Goal: Ask a question: Seek information or help from site administrators or community

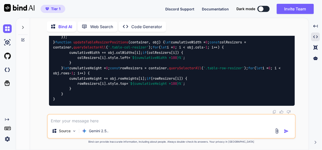
click at [123, 121] on textarea at bounding box center [171, 119] width 247 height 9
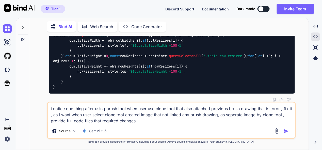
type textarea "i notice one thing after using brush tool when user use clone tool that also at…"
click at [287, 130] on img "button" at bounding box center [286, 131] width 5 height 5
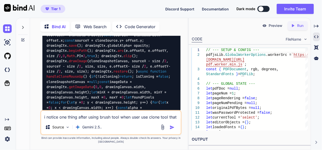
scroll to position [40901, 0]
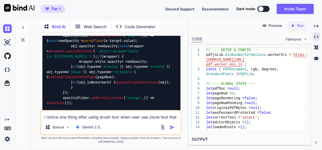
scroll to position [42654, 0]
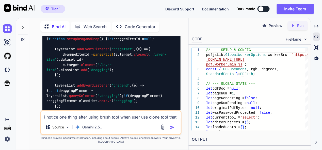
click at [101, 116] on textarea "i notice one thing after using brush tool when user use clone tool that also at…" at bounding box center [110, 115] width 139 height 9
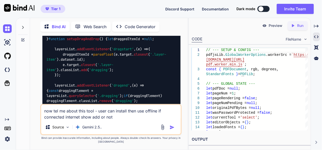
type textarea "now tel me about this tool - user can install then use offline if connected int…"
click at [173, 126] on img "button" at bounding box center [172, 127] width 5 height 5
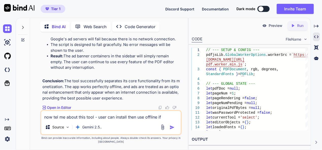
scroll to position [62478, 0]
click at [84, 114] on textarea "now tel me about this tool - user can install then use offline if connected int…" at bounding box center [110, 115] width 139 height 9
type textarea "when user using it online then how it work"
click at [170, 126] on img "button" at bounding box center [172, 127] width 5 height 5
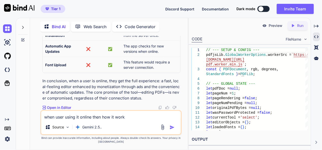
scroll to position [62931, 0]
click at [3, 26] on img at bounding box center [7, 28] width 9 height 9
click at [5, 28] on img at bounding box center [7, 28] width 9 height 9
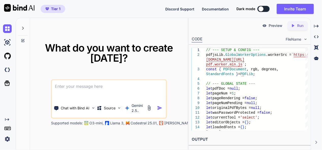
click at [73, 88] on textarea at bounding box center [109, 89] width 114 height 19
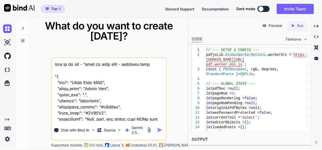
scroll to position [36106, 0]
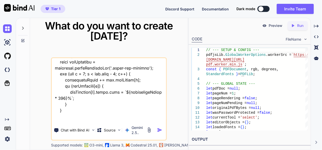
click at [68, 119] on textarea at bounding box center [109, 89] width 114 height 63
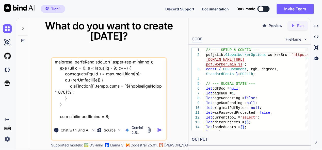
type textarea "this is my app - "here is text code - manifest.json "{ "name": "Quick Edit PDF"…"
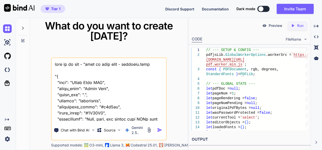
scroll to position [36119, 0]
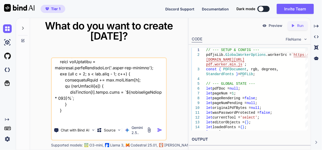
type textarea "this is my app - "here is text code - manifest.json "{ "name": "Quick Edit PDF"…"
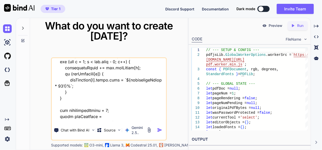
type textarea "x"
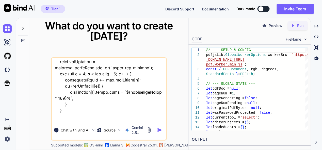
type textarea "this is my app - "here is text code - manifest.json "{ "name": "Quick Edit PDF"…"
type textarea "x"
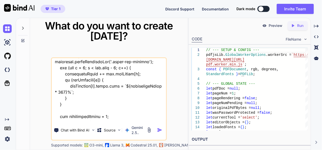
type textarea "this is my app - "here is text code - manifest.json "{ "name": "Quick Edit PDF"…"
type textarea "x"
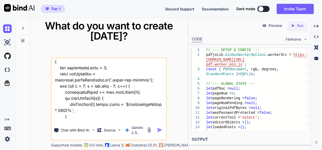
type textarea "this is my app - "here is text code - manifest.json "{ "name": "Quick Edit PDF"…"
type textarea "x"
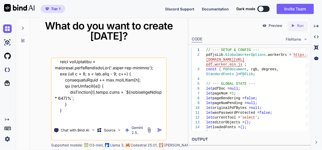
type textarea "this is my app - "here is text code - manifest.json "{ "name": "Quick Edit PDF"…"
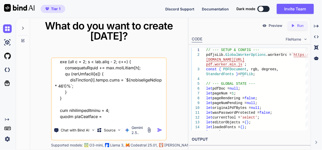
type textarea "x"
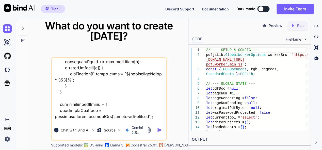
type textarea "this is my app - "here is text code - manifest.json "{ "name": "Quick Edit PDF"…"
type textarea "x"
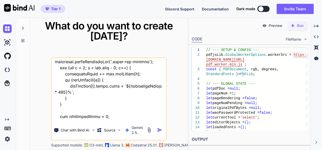
type textarea "this is my app - "here is text code - manifest.json "{ "name": "Quick Edit PDF"…"
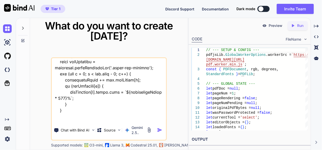
type textarea "x"
type textarea "this is my app - "here is text code - manifest.json "{ "name": "Quick Edit PDF"…"
type textarea "x"
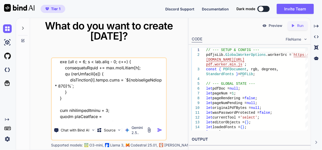
type textarea "this is my app - "here is text code - manifest.json "{ "name": "Quick Edit PDF"…"
type textarea "x"
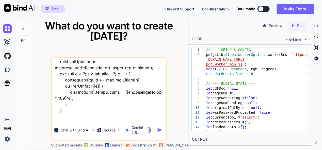
type textarea "this is my app - "here is text code - manifest.json "{ "name": "Quick Edit PDF"…"
type textarea "x"
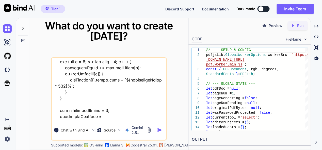
type textarea "this is my app - "here is text code - manifest.json "{ "name": "Quick Edit PDF"…"
type textarea "x"
type textarea "this is my app - "here is text code - manifest.json "{ "name": "Quick Edit PDF"…"
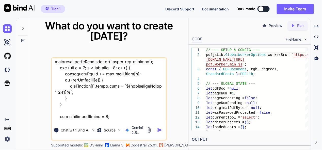
type textarea "x"
type textarea "this is my app - "here is text code - manifest.json "{ "name": "Quick Edit PDF"…"
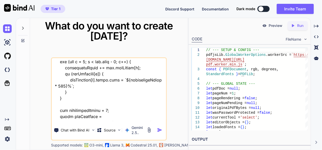
type textarea "x"
type textarea "this is my app - "here is text code - manifest.json "{ "name": "Quick Edit PDF"…"
type textarea "x"
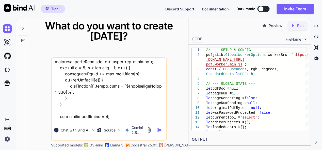
type textarea "this is my app - "here is text code - manifest.json "{ "name": "Quick Edit PDF"…"
type textarea "x"
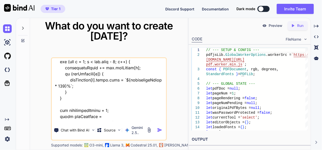
type textarea "this is my app - "here is text code - manifest.json "{ "name": "Quick Edit PDF"…"
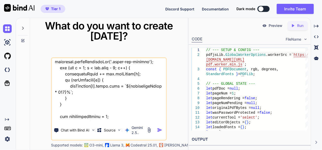
type textarea "x"
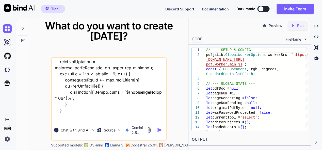
type textarea "this is my app - "here is text code - manifest.json "{ "name": "Quick Edit PDF"…"
type textarea "x"
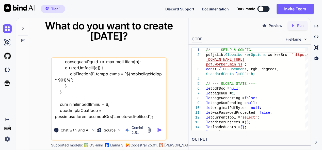
type textarea "this is my app - "here is text code - manifest.json "{ "name": "Quick Edit PDF"…"
type textarea "x"
type textarea "this is my app - "here is text code - manifest.json "{ "name": "Quick Edit PDF"…"
type textarea "x"
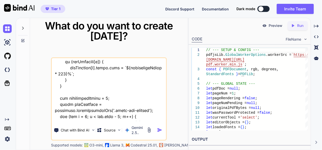
type textarea "this is my app - "here is text code - manifest.json "{ "name": "Quick Edit PDF"…"
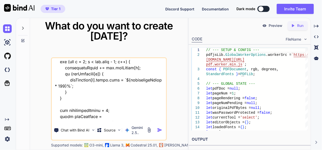
type textarea "x"
type textarea "this is my app - "here is text code - manifest.json "{ "name": "Quick Edit PDF"…"
type textarea "x"
type textarea "this is my app - "here is text code - manifest.json "{ "name": "Quick Edit PDF"…"
type textarea "x"
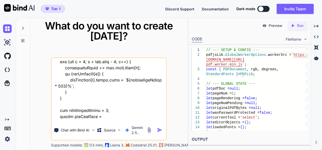
type textarea "this is my app - "here is text code - manifest.json "{ "name": "Quick Edit PDF"…"
type textarea "x"
type textarea "this is my app - "here is text code - manifest.json "{ "name": "Quick Edit PDF"…"
click at [161, 131] on img "button" at bounding box center [159, 129] width 5 height 5
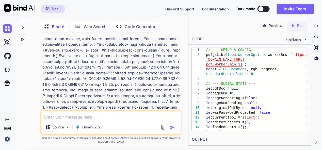
scroll to position [3099, 0]
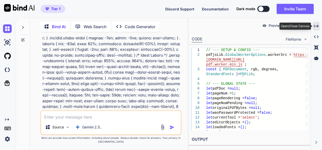
click at [317, 27] on icon "Created with Pixso." at bounding box center [316, 26] width 5 height 5
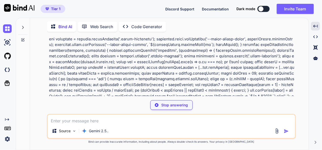
scroll to position [6822, 0]
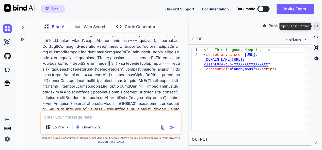
click at [317, 24] on icon "Created with Pixso." at bounding box center [316, 26] width 5 height 5
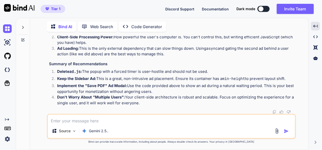
scroll to position [7991, 0]
click at [93, 124] on textarea at bounding box center [171, 119] width 247 height 9
type textarea "x"
type textarea "n"
type textarea "x"
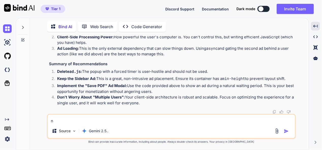
type textarea "no"
type textarea "x"
type textarea "noe"
type textarea "x"
type textarea "noe"
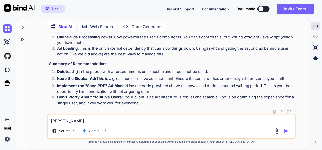
type textarea "x"
type textarea "noe"
type textarea "x"
type textarea "no"
type textarea "x"
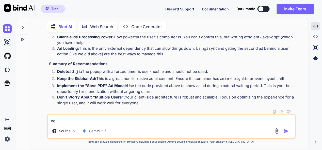
type textarea "n"
type textarea "x"
type textarea "t"
type textarea "x"
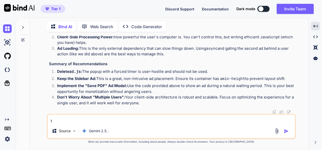
type textarea "th"
type textarea "x"
type textarea "thi"
type textarea "x"
type textarea "this"
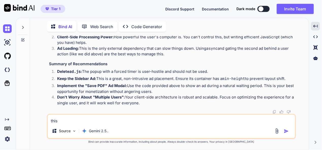
type textarea "x"
type textarea "this"
type textarea "x"
type textarea "this w"
type textarea "x"
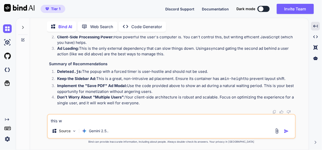
type textarea "this wa"
type textarea "x"
type textarea "this way"
type textarea "x"
type textarea "this way"
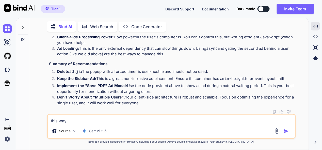
type textarea "x"
type textarea "this way p"
type textarea "x"
type textarea "this way pr"
type textarea "x"
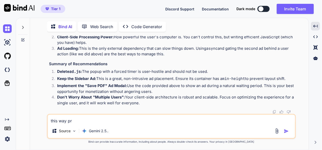
type textarea "this way pro"
type textarea "x"
type textarea "this way prov"
type textarea "x"
type textarea "this way provi"
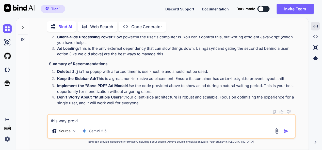
type textarea "x"
type textarea "this way provid"
type textarea "x"
type textarea "this way provide"
type textarea "x"
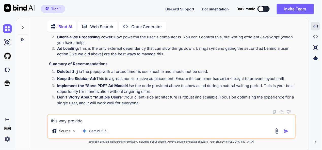
type textarea "this way provide"
type textarea "x"
type textarea "this way provide f"
type textarea "x"
type textarea "this way provide fu"
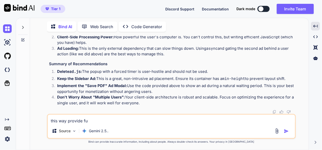
type textarea "x"
type textarea "this way provide ful"
type textarea "x"
type textarea "this way provide full"
type textarea "x"
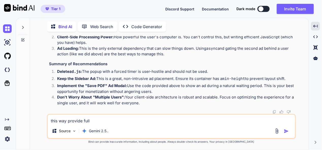
type textarea "this way provide full"
type textarea "x"
type textarea "this way provide full c"
type textarea "x"
type textarea "this way provide full cod"
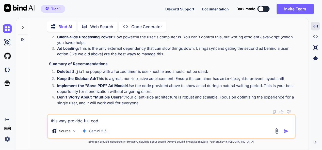
type textarea "x"
type textarea "this way provide full code"
type textarea "x"
type textarea "this way provide full code"
type textarea "x"
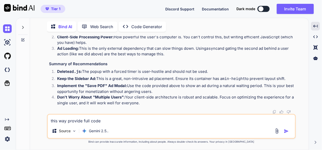
type textarea "this way provide full code f"
type textarea "x"
type textarea "this way provide full code fi"
type textarea "x"
type textarea "this way provide full code fil"
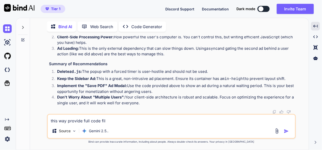
type textarea "x"
type textarea "this way provide full code file"
type textarea "x"
type textarea "this way provide full code files"
type textarea "x"
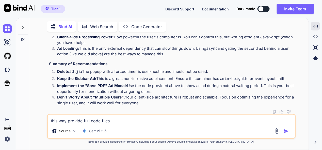
type textarea "this way provide full code files"
type textarea "x"
type textarea "this way provide full code files a"
type textarea "x"
type textarea "this way provide full code files as"
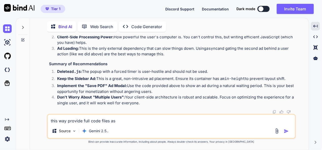
type textarea "x"
type textarea "this way provide full code files as"
type textarea "x"
type textarea "this way provide full code files as r"
type textarea "x"
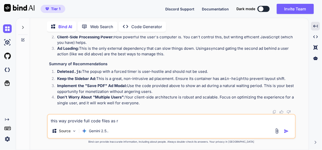
type textarea "this way provide full code files as re"
type textarea "x"
type textarea "this way provide full code files as rea"
type textarea "x"
type textarea "this way provide full code files as read"
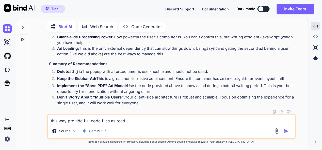
type textarea "x"
type textarea "this way provide full code files as ready"
type textarea "x"
type textarea "this way provide full code files as ready"
type textarea "x"
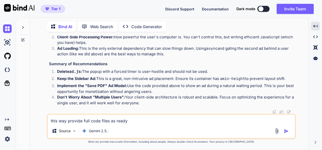
type textarea "this way provide full code files as ready t"
type textarea "x"
type textarea "this way provide full code files as ready to"
type textarea "x"
type textarea "this way provide full code files as ready to"
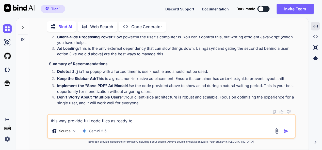
type textarea "x"
type textarea "this way provide full code files as ready to u"
type textarea "x"
type textarea "this way provide full code files as ready to us"
type textarea "x"
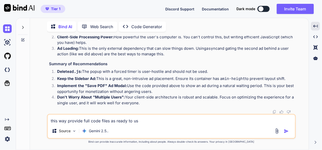
type textarea "this way provide full code files as ready to use"
type textarea "x"
type textarea "this way provide full code files as ready to use"
type textarea "x"
type textarea "this way provide full code files as ready to use t"
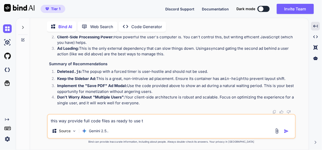
type textarea "x"
type textarea "this way provide full code files as ready to use to"
type textarea "x"
type textarea "this way provide full code files as ready to use too"
type textarea "x"
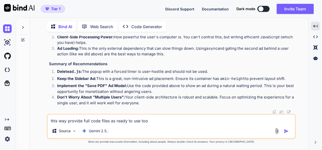
type textarea "this way provide full code files as ready to use tool"
type textarea "x"
type textarea "this way provide full code files as ready to use tool"
type textarea "x"
type textarea "this way provide full code files as ready to use tool a"
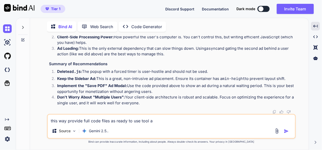
type textarea "x"
type textarea "this way provide full code files as ready to use tool al"
type textarea "x"
type textarea "this way provide full code files as ready to use tool all"
type textarea "x"
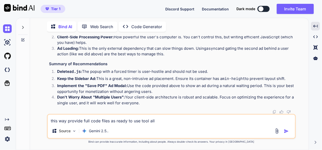
type textarea "this way provide full code files as ready to use tool all"
type textarea "x"
type textarea "this way provide full code files as ready to use tool all f"
type textarea "x"
type textarea "this way provide full code files as ready to use tool all fi"
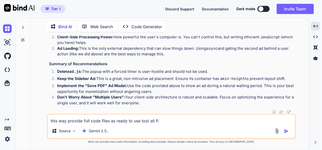
type textarea "x"
type textarea "this way provide full code files as ready to use tool all fil"
type textarea "x"
type textarea "this way provide full code files as ready to use tool all file"
type textarea "x"
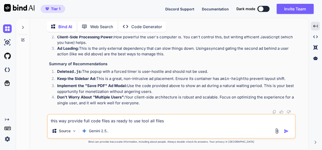
type textarea "this way provide full code files as ready to use tool all files"
click at [287, 131] on img "button" at bounding box center [286, 131] width 5 height 5
type textarea "x"
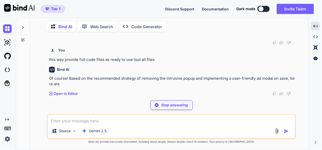
scroll to position [8045, 0]
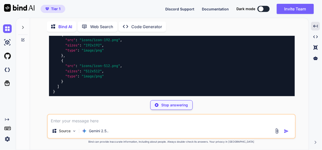
type textarea "x"
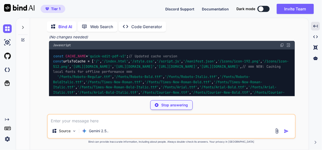
scroll to position [8146, 0]
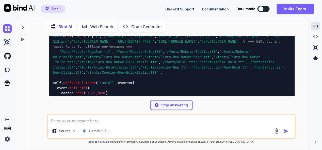
type textarea "x"
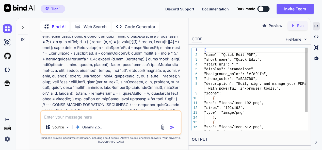
scroll to position [13789, 0]
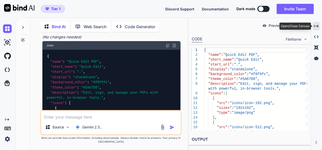
click at [318, 25] on icon at bounding box center [316, 26] width 5 height 3
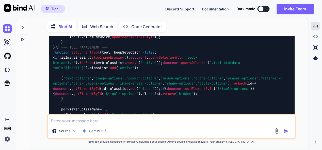
scroll to position [8146, 0]
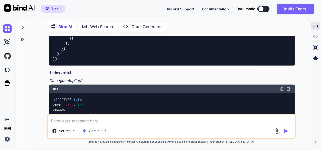
scroll to position [8299, 0]
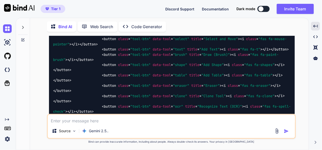
scroll to position [8705, 0]
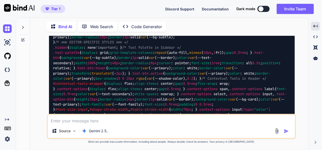
scroll to position [10940, 0]
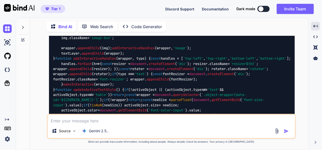
scroll to position [14394, 0]
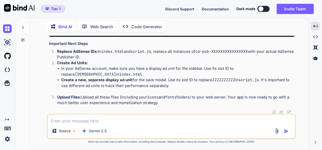
scroll to position [31534, 0]
click at [94, 122] on textarea at bounding box center [171, 119] width 247 height 9
type textarea "t"
click at [101, 121] on textarea "i have notice two problem -" at bounding box center [171, 119] width 247 height 9
click at [126, 124] on textarea "i have notice two problems -" at bounding box center [171, 119] width 247 height 9
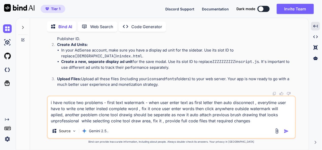
type textarea "i have notice two problems - first text watermark - when user enter text as fir…"
click at [287, 131] on img "button" at bounding box center [286, 131] width 5 height 5
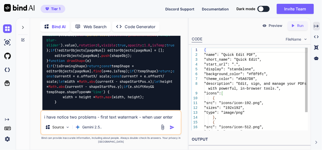
scroll to position [43742, 0]
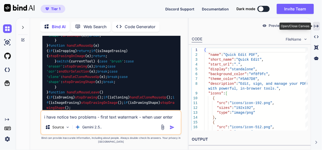
click at [317, 25] on icon "Created with Pixso." at bounding box center [316, 26] width 5 height 5
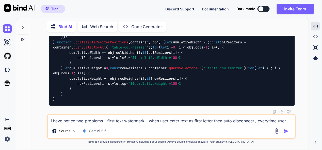
scroll to position [32301, 0]
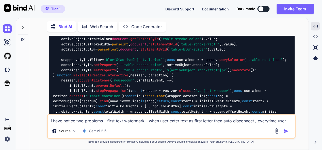
scroll to position [34564, 0]
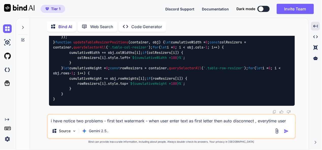
scroll to position [38020, 0]
click at [99, 121] on textarea "i have notice two problems - first text watermark - when user enter text as fir…" at bounding box center [171, 119] width 247 height 9
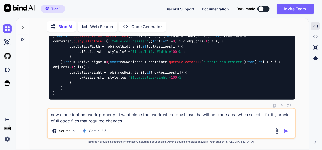
type textarea "now clone tool not work properly , i want clone tool work where brush use thatw…"
click at [286, 131] on img "button" at bounding box center [286, 131] width 5 height 5
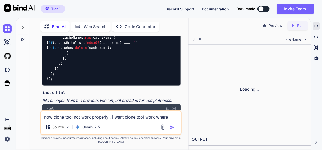
scroll to position [72676, 0]
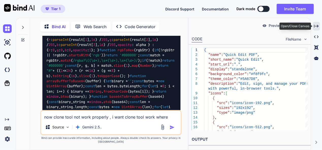
click at [319, 26] on div "Created with Pixso." at bounding box center [316, 26] width 7 height 9
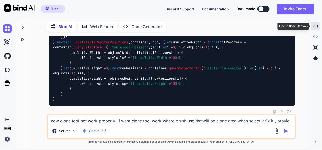
click at [10, 27] on img at bounding box center [7, 28] width 9 height 9
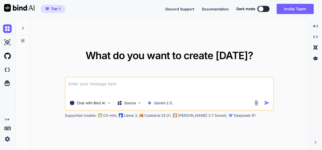
click at [104, 84] on textarea at bounding box center [170, 87] width 208 height 19
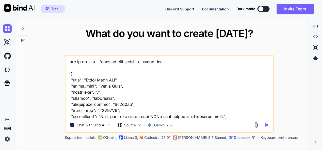
scroll to position [27711, 0]
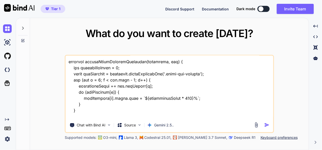
click at [94, 116] on textarea at bounding box center [170, 87] width 208 height 63
type textarea "this is my tool - "here is text code - manifest.json "{ "name": "Quick Edit PDF…"
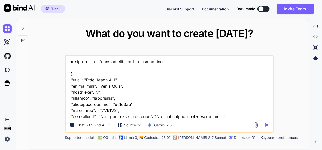
scroll to position [27711, 0]
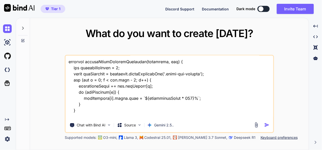
type textarea "this is my tool - "here is text code - manifest.json "{ "name": "Quick Edit PDF…"
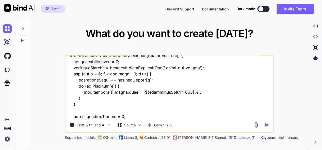
type textarea "x"
type textarea "this is my tool - "here is text code - manifest.json "{ "name": "Quick Edit PDF…"
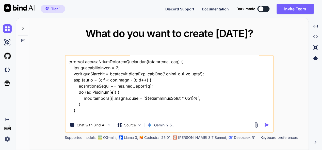
type textarea "x"
type textarea "this is my tool - "here is text code - manifest.json "{ "name": "Quick Edit PDF…"
type textarea "x"
type textarea "this is my tool - "here is text code - manifest.json "{ "name": "Quick Edit PDF…"
type textarea "x"
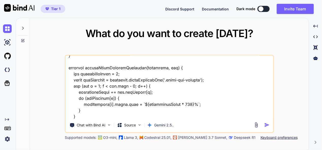
type textarea "this is my tool - "here is text code - manifest.json "{ "name": "Quick Edit PDF…"
type textarea "x"
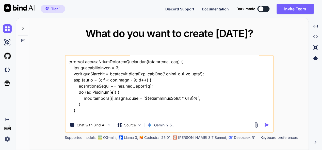
type textarea "this is my tool - "here is text code - manifest.json "{ "name": "Quick Edit PDF…"
type textarea "x"
type textarea "this is my tool - "here is text code - manifest.json "{ "name": "Quick Edit PDF…"
type textarea "x"
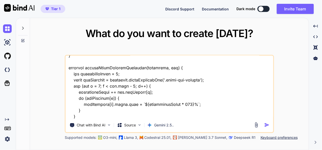
type textarea "this is my tool - "here is text code - manifest.json "{ "name": "Quick Edit PDF…"
type textarea "x"
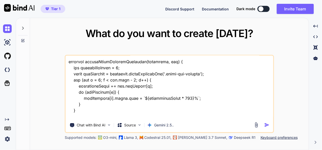
type textarea "this is my tool - "here is text code - manifest.json "{ "name": "Quick Edit PDF…"
type textarea "x"
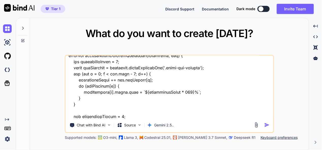
type textarea "this is my tool - "here is text code - manifest.json "{ "name": "Quick Edit PDF…"
type textarea "x"
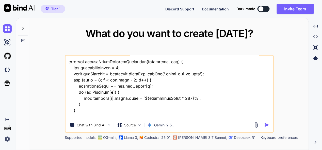
type textarea "this is my tool - "here is text code - manifest.json "{ "name": "Quick Edit PDF…"
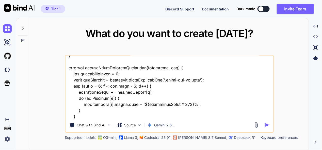
type textarea "x"
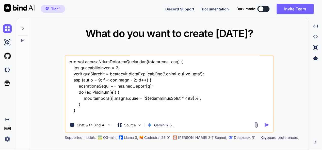
type textarea "this is my tool - "here is text code - manifest.json "{ "name": "Quick Edit PDF…"
type textarea "x"
type textarea "this is my tool - "here is text code - manifest.json "{ "name": "Quick Edit PDF…"
type textarea "x"
type textarea "this is my tool - "here is text code - manifest.json "{ "name": "Quick Edit PDF…"
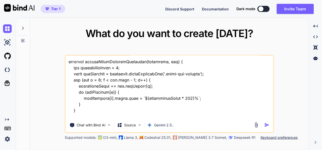
type textarea "x"
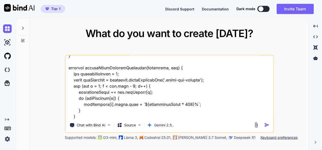
type textarea "this is my tool - "here is text code - manifest.json "{ "name": "Quick Edit PDF…"
type textarea "x"
type textarea "this is my tool - "here is text code - manifest.json "{ "name": "Quick Edit PDF…"
type textarea "x"
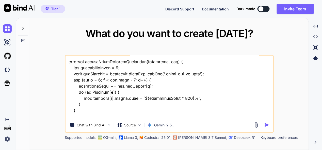
type textarea "this is my tool - "here is text code - manifest.json "{ "name": "Quick Edit PDF…"
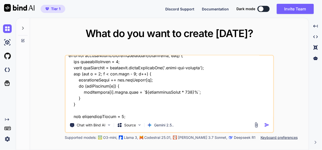
type textarea "x"
type textarea "this is my tool - "here is text code - manifest.json "{ "name": "Quick Edit PDF…"
type textarea "x"
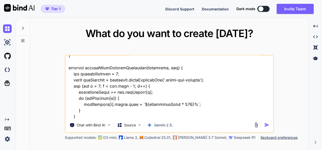
type textarea "this is my tool - "here is text code - manifest.json "{ "name": "Quick Edit PDF…"
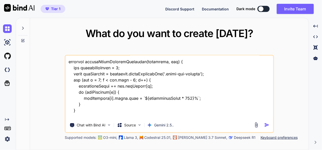
type textarea "x"
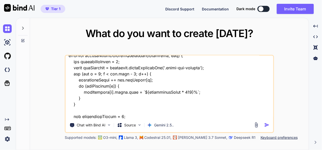
type textarea "this is my tool - "here is text code - manifest.json "{ "name": "Quick Edit PDF…"
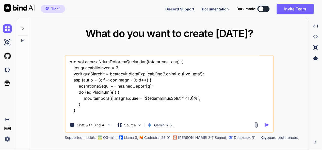
type textarea "x"
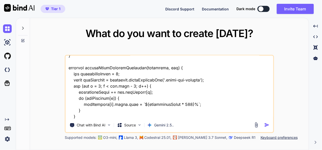
type textarea "this is my tool - "here is text code - manifest.json "{ "name": "Quick Edit PDF…"
type textarea "x"
type textarea "this is my tool - "here is text code - manifest.json "{ "name": "Quick Edit PDF…"
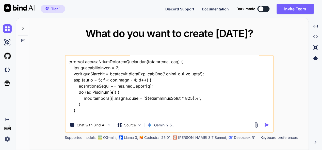
type textarea "x"
type textarea "this is my tool - "here is text code - manifest.json "{ "name": "Quick Edit PDF…"
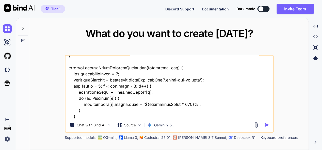
type textarea "x"
type textarea "this is my tool - "here is text code - manifest.json "{ "name": "Quick Edit PDF…"
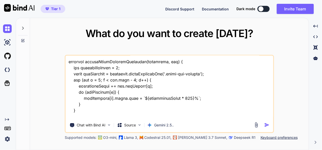
type textarea "x"
type textarea "this is my tool - "here is text code - manifest.json "{ "name": "Quick Edit PDF…"
type textarea "x"
type textarea "this is my tool - "here is text code - manifest.json "{ "name": "Quick Edit PDF…"
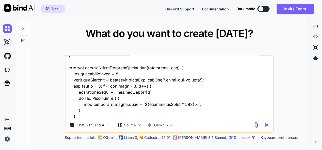
type textarea "x"
type textarea "this is my tool - "here is text code - manifest.json "{ "name": "Quick Edit PDF…"
type textarea "x"
type textarea "this is my tool - "here is text code - manifest.json "{ "name": "Quick Edit PDF…"
type textarea "x"
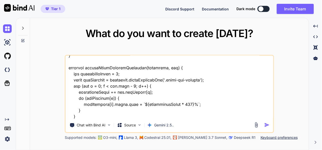
type textarea "this is my tool - "here is text code - manifest.json "{ "name": "Quick Edit PDF…"
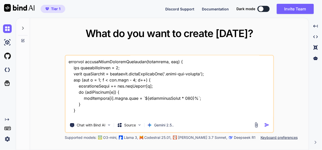
type textarea "x"
type textarea "this is my tool - "here is text code - manifest.json "{ "name": "Quick Edit PDF…"
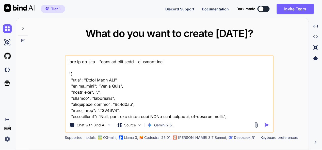
scroll to position [27723, 0]
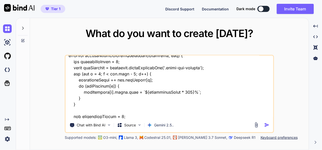
type textarea "this is my tool - "here is text code - manifest.json "{ "name": "Quick Edit PDF…"
type textarea "x"
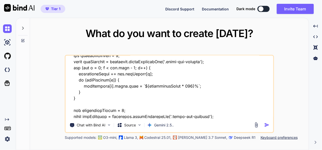
type textarea "this is my tool - "here is text code - manifest.json "{ "name": "Quick Edit PDF…"
type textarea "x"
type textarea "this is my tool - "here is text code - manifest.json "{ "name": "Quick Edit PDF…"
type textarea "x"
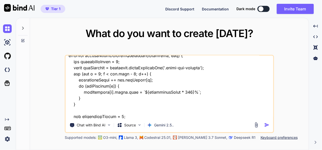
type textarea "this is my tool - "here is text code - manifest.json "{ "name": "Quick Edit PDF…"
type textarea "x"
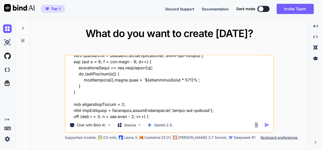
type textarea "this is my tool - "here is text code - manifest.json "{ "name": "Quick Edit PDF…"
type textarea "x"
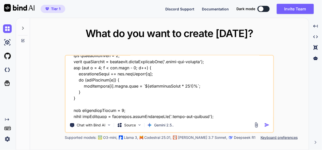
type textarea "this is my tool - "here is text code - manifest.json "{ "name": "Quick Edit PDF…"
type textarea "x"
type textarea "this is my tool - "here is text code - manifest.json "{ "name": "Quick Edit PDF…"
type textarea "x"
type textarea "this is my tool - "here is text code - manifest.json "{ "name": "Quick Edit PDF…"
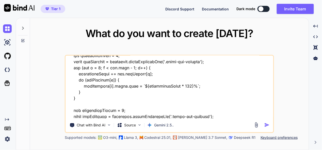
type textarea "x"
type textarea "this is my tool - "here is text code - manifest.json "{ "name": "Quick Edit PDF…"
type textarea "x"
type textarea "this is my tool - "here is text code - manifest.json "{ "name": "Quick Edit PDF…"
type textarea "x"
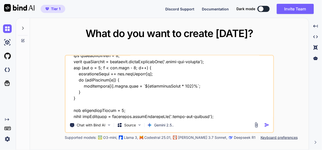
type textarea "this is my tool - "here is text code - manifest.json "{ "name": "Quick Edit PDF…"
type textarea "x"
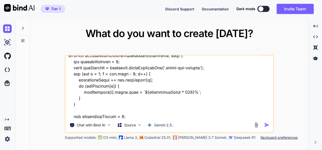
type textarea "this is my tool - "here is text code - manifest.json "{ "name": "Quick Edit PDF…"
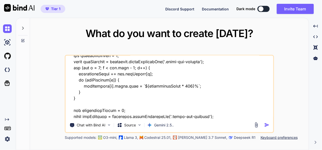
type textarea "x"
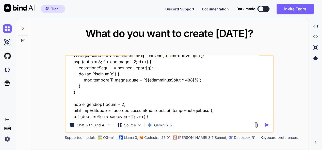
type textarea "this is my tool - "here is text code - manifest.json "{ "name": "Quick Edit PDF…"
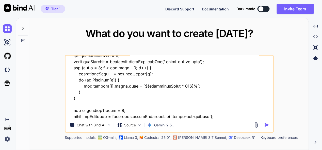
type textarea "x"
type textarea "this is my tool - "here is text code - manifest.json "{ "name": "Quick Edit PDF…"
type textarea "x"
type textarea "this is my tool - "here is text code - manifest.json "{ "name": "Quick Edit PDF…"
type textarea "x"
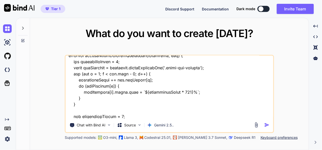
type textarea "this is my tool - "here is text code - manifest.json "{ "name": "Quick Edit PDF…"
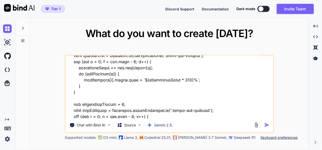
type textarea "x"
type textarea "this is my tool - "here is text code - manifest.json "{ "name": "Quick Edit PDF…"
type textarea "x"
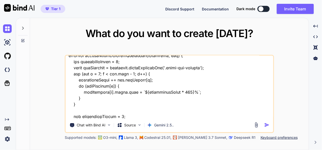
type textarea "this is my tool - "here is text code - manifest.json "{ "name": "Quick Edit PDF…"
type textarea "x"
type textarea "this is my tool - "here is text code - manifest.json "{ "name": "Quick Edit PDF…"
type textarea "x"
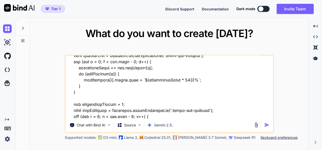
type textarea "this is my tool - "here is text code - manifest.json "{ "name": "Quick Edit PDF…"
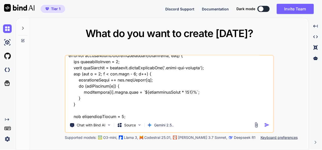
type textarea "x"
type textarea "this is my tool - "here is text code - manifest.json "{ "name": "Quick Edit PDF…"
type textarea "x"
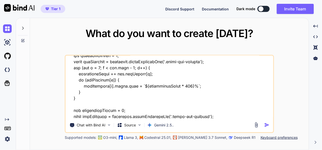
type textarea "this is my tool - "here is text code - manifest.json "{ "name": "Quick Edit PDF…"
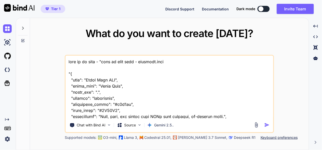
scroll to position [27729, 0]
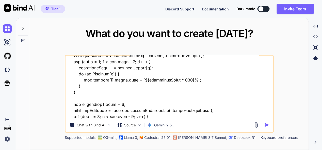
type textarea "this is my tool - "here is text code - manifest.json "{ "name": "Quick Edit PDF…"
type textarea "x"
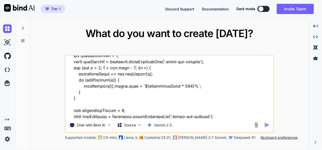
type textarea "this is my tool - "here is text code - manifest.json "{ "name": "Quick Edit PDF…"
type textarea "x"
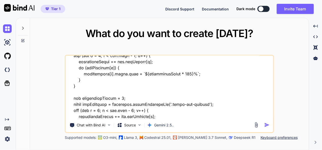
type textarea "this is my tool - "here is text code - manifest.json "{ "name": "Quick Edit PDF…"
type textarea "x"
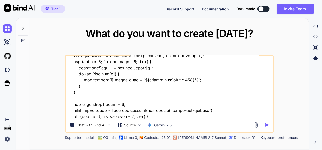
type textarea "this is my tool - "here is text code - manifest.json "{ "name": "Quick Edit PDF…"
type textarea "x"
type textarea "this is my tool - "here is text code - manifest.json "{ "name": "Quick Edit PDF…"
type textarea "x"
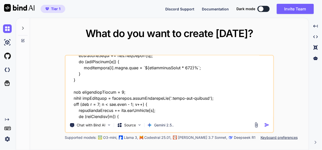
type textarea "this is my tool - "here is text code - manifest.json "{ "name": "Quick Edit PDF…"
type textarea "x"
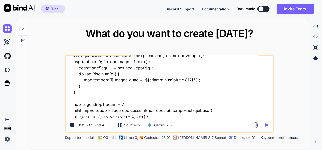
type textarea "this is my tool - "here is text code - manifest.json "{ "name": "Quick Edit PDF…"
type textarea "x"
type textarea "this is my tool - "here is text code - manifest.json "{ "name": "Quick Edit PDF…"
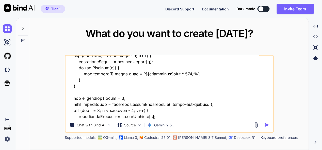
type textarea "x"
type textarea "this is my tool - "here is text code - manifest.json "{ "name": "Quick Edit PDF…"
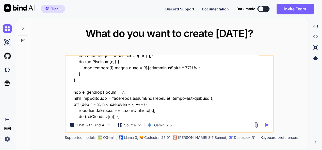
type textarea "x"
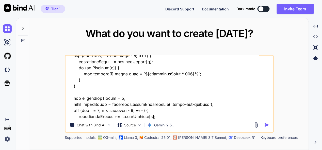
type textarea "this is my tool - "here is text code - manifest.json "{ "name": "Quick Edit PDF…"
type textarea "x"
type textarea "this is my tool - "here is text code - manifest.json "{ "name": "Quick Edit PDF…"
type textarea "x"
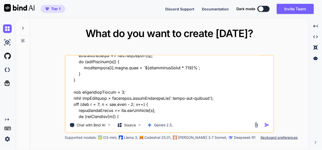
type textarea "this is my tool - "here is text code - manifest.json "{ "name": "Quick Edit PDF…"
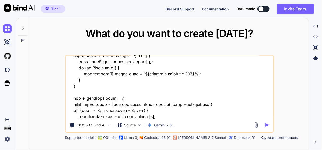
type textarea "x"
type textarea "this is my tool - "here is text code - manifest.json "{ "name": "Quick Edit PDF…"
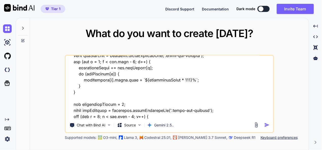
type textarea "x"
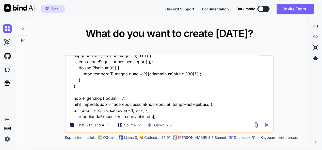
type textarea "this is my tool - "here is text code - manifest.json "{ "name": "Quick Edit PDF…"
type textarea "x"
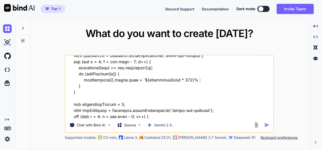
type textarea "this is my tool - "here is text code - manifest.json "{ "name": "Quick Edit PDF…"
type textarea "x"
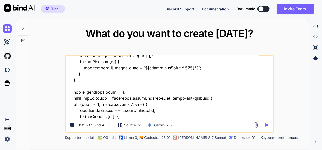
type textarea "this is my tool - "here is text code - manifest.json "{ "name": "Quick Edit PDF…"
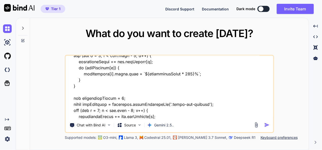
type textarea "x"
type textarea "this is my tool - "here is text code - manifest.json "{ "name": "Quick Edit PDF…"
type textarea "x"
type textarea "this is my tool - "here is text code - manifest.json "{ "name": "Quick Edit PDF…"
type textarea "x"
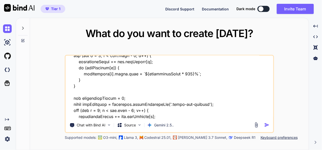
type textarea "this is my tool - "here is text code - manifest.json "{ "name": "Quick Edit PDF…"
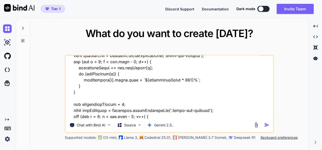
type textarea "x"
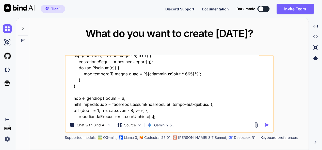
type textarea "this is my tool - "here is text code - manifest.json "{ "name": "Quick Edit PDF…"
type textarea "x"
type textarea "this is my tool - "here is text code - manifest.json "{ "name": "Quick Edit PDF…"
type textarea "x"
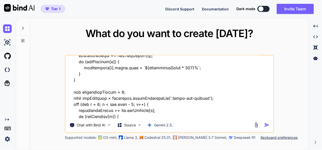
type textarea "this is my tool - "here is text code - manifest.json "{ "name": "Quick Edit PDF…"
type textarea "x"
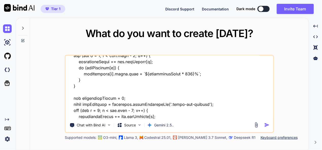
type textarea "this is my tool - "here is text code - manifest.json "{ "name": "Quick Edit PDF…"
type textarea "x"
type textarea "this is my tool - "here is text code - manifest.json "{ "name": "Quick Edit PDF…"
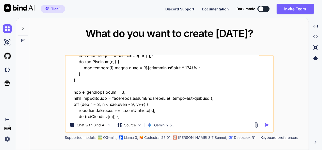
type textarea "x"
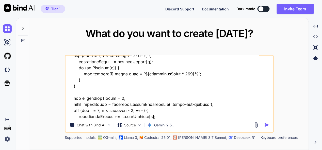
type textarea "this is my tool - "here is text code - manifest.json "{ "name": "Quick Edit PDF…"
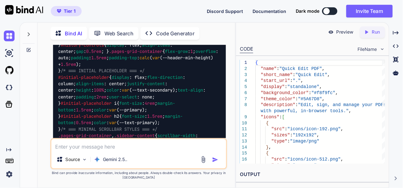
scroll to position [16581, 0]
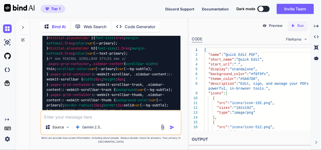
type textarea "x"
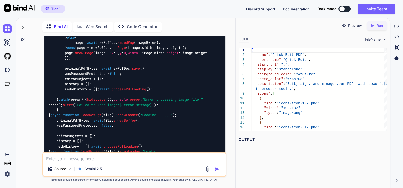
scroll to position [16058, 0]
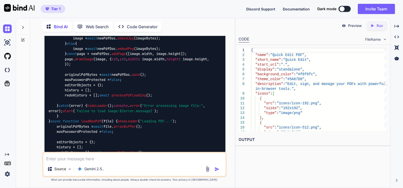
click at [3, 29] on div at bounding box center [7, 29] width 14 height 14
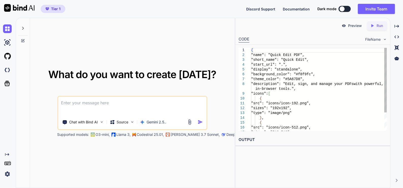
click at [114, 110] on textarea at bounding box center [132, 106] width 149 height 19
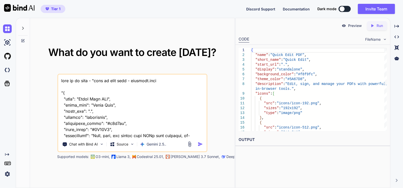
scroll to position [30949, 0]
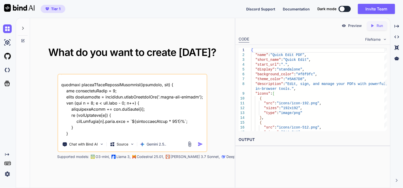
click at [81, 136] on textarea at bounding box center [132, 105] width 149 height 63
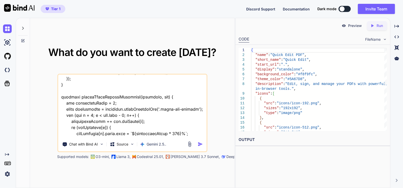
type textarea "this is my tool - "here is text code - manifest.json "{ "name": "Quick Edit PDF…"
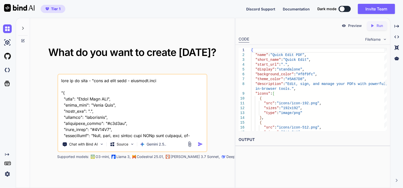
scroll to position [30955, 0]
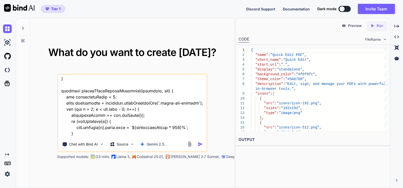
type textarea "this is my tool - "here is text code - manifest.json "{ "name": "Quick Edit PDF…"
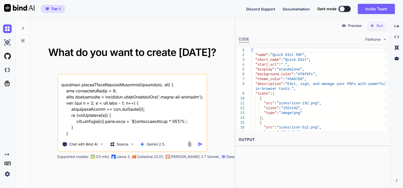
type textarea "x"
type textarea "this is my tool - "here is text code - manifest.json "{ "name": "Quick Edit PDF…"
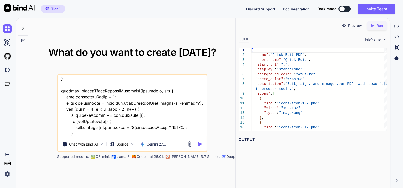
type textarea "x"
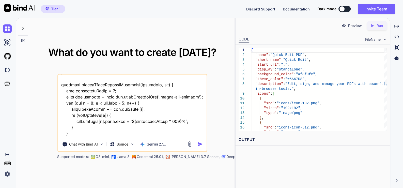
type textarea "this is my tool - "here is text code - manifest.json "{ "name": "Quick Edit PDF…"
type textarea "x"
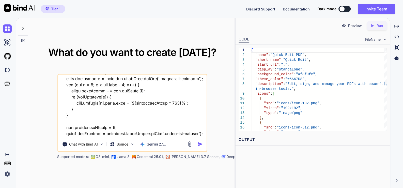
type textarea "this is my tool - "here is text code - manifest.json "{ "name": "Quick Edit PDF…"
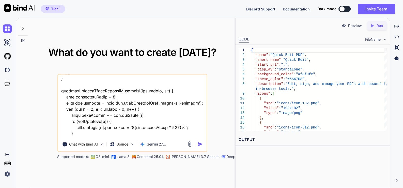
type textarea "x"
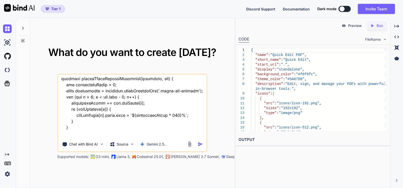
type textarea "this is my tool - "here is text code - manifest.json "{ "name": "Quick Edit PDF…"
type textarea "x"
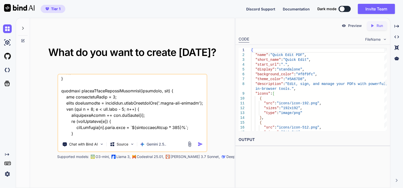
type textarea "this is my tool - "here is text code - manifest.json "{ "name": "Quick Edit PDF…"
type textarea "x"
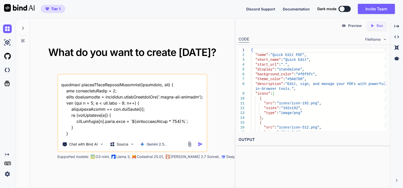
type textarea "this is my tool - "here is text code - manifest.json "{ "name": "Quick Edit PDF…"
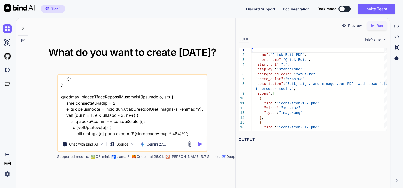
type textarea "x"
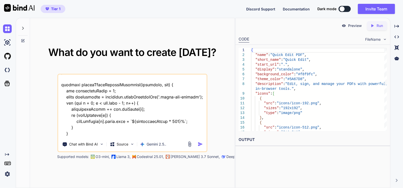
type textarea "this is my tool - "here is text code - manifest.json "{ "name": "Quick Edit PDF…"
type textarea "x"
type textarea "this is my tool - "here is text code - manifest.json "{ "name": "Quick Edit PDF…"
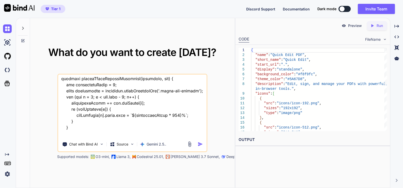
type textarea "x"
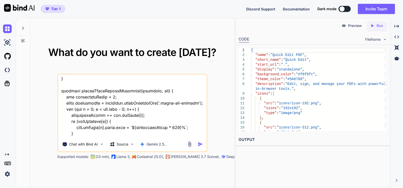
type textarea "this is my tool - "here is text code - manifest.json "{ "name": "Quick Edit PDF…"
type textarea "x"
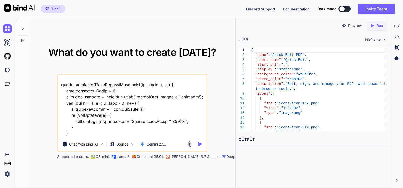
type textarea "this is my tool - "here is text code - manifest.json "{ "name": "Quick Edit PDF…"
type textarea "x"
type textarea "this is my tool - "here is text code - manifest.json "{ "name": "Quick Edit PDF…"
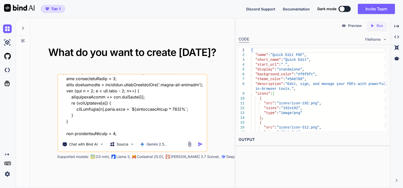
type textarea "x"
type textarea "this is my tool - "here is text code - manifest.json "{ "name": "Quick Edit PDF…"
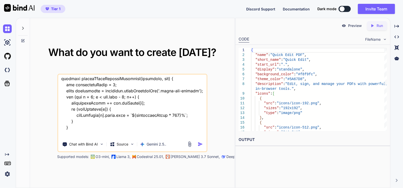
type textarea "x"
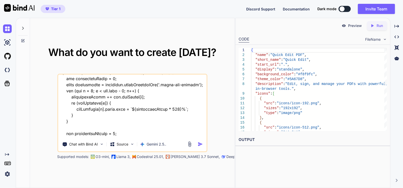
type textarea "this is my tool - "here is text code - manifest.json "{ "name": "Quick Edit PDF…"
type textarea "x"
type textarea "this is my tool - "here is text code - manifest.json "{ "name": "Quick Edit PDF…"
type textarea "x"
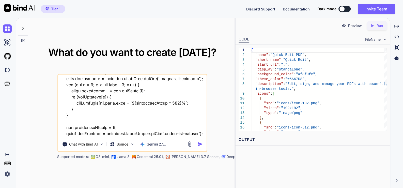
type textarea "this is my tool - "here is text code - manifest.json "{ "name": "Quick Edit PDF…"
type textarea "x"
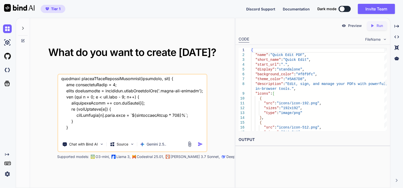
type textarea "this is my tool - "here is text code - manifest.json "{ "name": "Quick Edit PDF…"
type textarea "x"
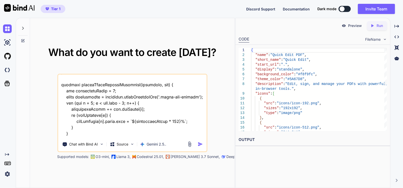
type textarea "this is my tool - "here is text code - manifest.json "{ "name": "Quick Edit PDF…"
type textarea "x"
type textarea "this is my tool - "here is text code - manifest.json "{ "name": "Quick Edit PDF…"
type textarea "x"
type textarea "this is my tool - "here is text code - manifest.json "{ "name": "Quick Edit PDF…"
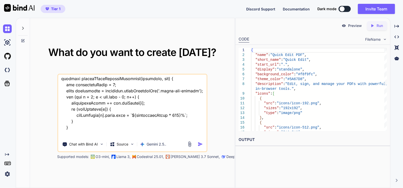
type textarea "x"
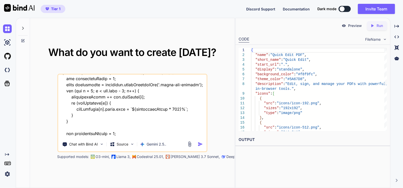
type textarea "this is my tool - "here is text code - manifest.json "{ "name": "Quick Edit PDF…"
type textarea "x"
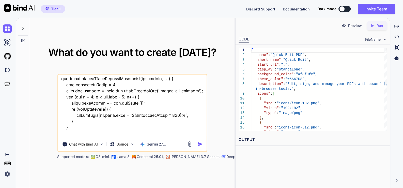
type textarea "this is my tool - "here is text code - manifest.json "{ "name": "Quick Edit PDF…"
type textarea "x"
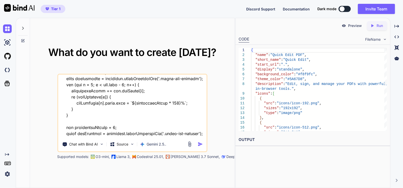
type textarea "this is my tool - "here is text code - manifest.json "{ "name": "Quick Edit PDF…"
type textarea "x"
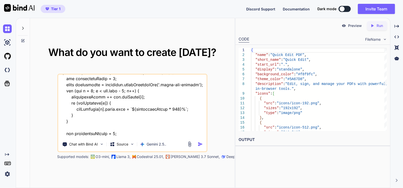
type textarea "this is my tool - "here is text code - manifest.json "{ "name": "Quick Edit PDF…"
type textarea "x"
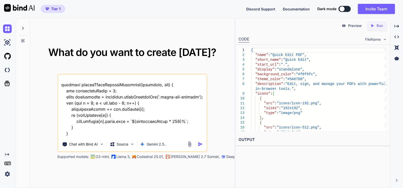
type textarea "this is my tool - "here is text code - manifest.json "{ "name": "Quick Edit PDF…"
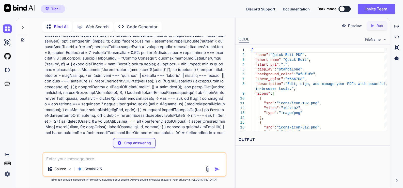
scroll to position [7395, 0]
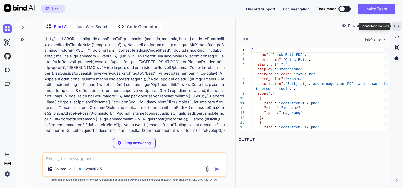
click at [395, 25] on icon "Created with Pixso." at bounding box center [396, 26] width 5 height 5
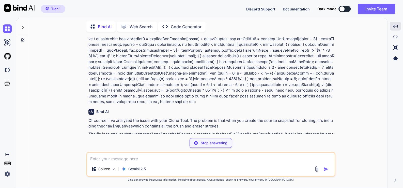
scroll to position [6821, 0]
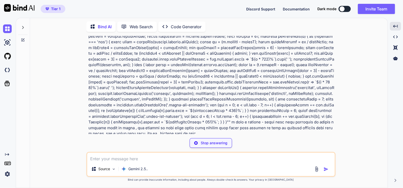
type textarea "x"
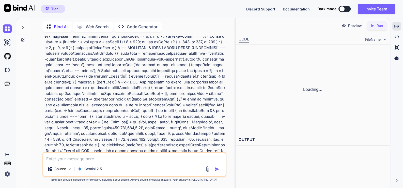
scroll to position [9279, 0]
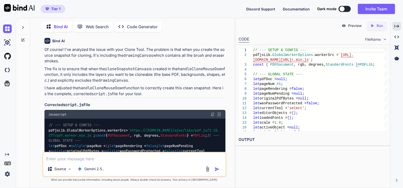
scroll to position [9438, 0]
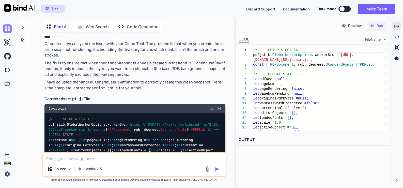
click at [4, 25] on img at bounding box center [7, 28] width 9 height 9
click at [7, 28] on img at bounding box center [7, 28] width 9 height 9
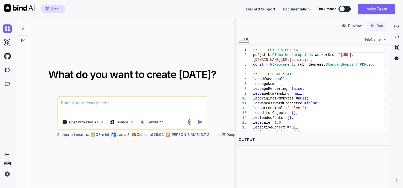
click at [106, 103] on textarea at bounding box center [132, 106] width 149 height 19
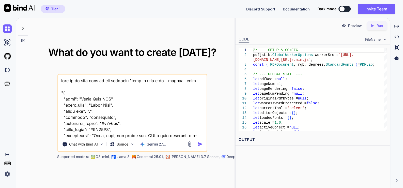
scroll to position [30968, 0]
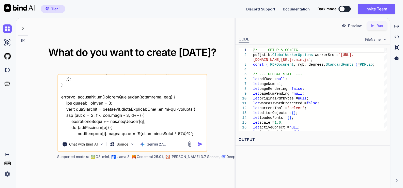
type textarea "this is my tool tell me all features "here is text code - manifest.json "{ "nam…"
click at [202, 143] on img "button" at bounding box center [200, 143] width 5 height 5
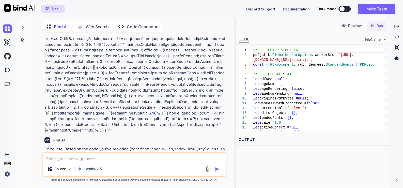
scroll to position [9314, 0]
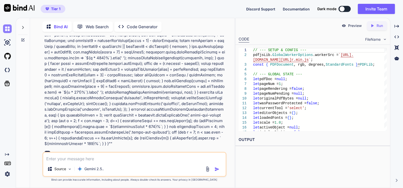
click at [6, 26] on img at bounding box center [7, 28] width 9 height 9
click at [11, 31] on img at bounding box center [7, 28] width 9 height 9
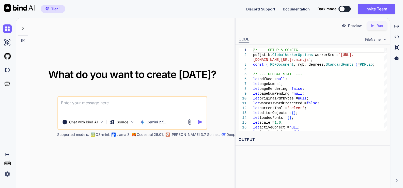
click at [93, 104] on textarea at bounding box center [132, 106] width 149 height 19
paste textarea "here is text code - manifest.json "{ "name": "Quick Edit PDF", "short_name": "Q…"
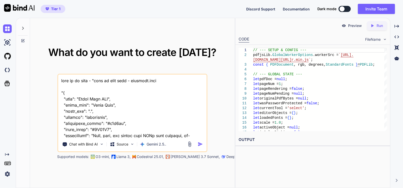
scroll to position [30968, 0]
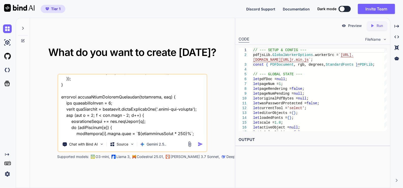
click at [74, 135] on textarea at bounding box center [132, 105] width 149 height 63
type textarea "this is my tool - "here is text code - manifest.json "{ "name": "Quick Edit PDF…"
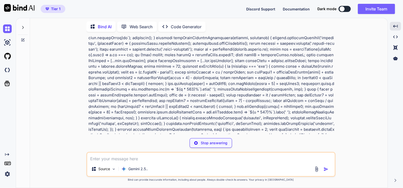
scroll to position [6787, 0]
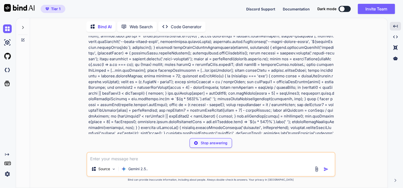
type textarea "x"
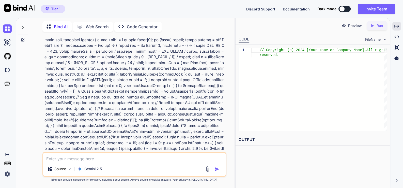
scroll to position [7104, 0]
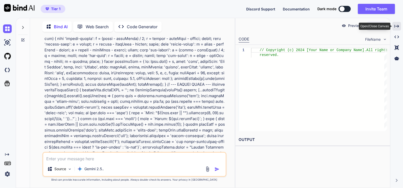
click at [398, 26] on icon "Created with Pixso." at bounding box center [396, 26] width 5 height 5
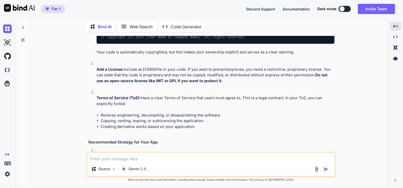
scroll to position [7390, 0]
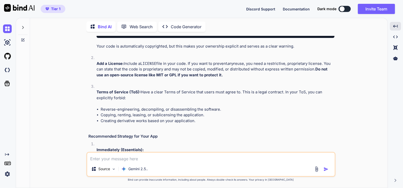
click at [113, 160] on textarea at bounding box center [210, 156] width 247 height 9
type textarea "s"
type textarea "x"
type textarea "so"
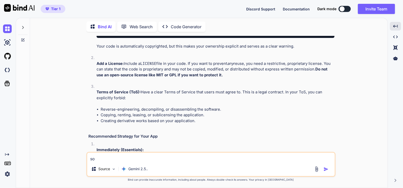
type textarea "x"
type textarea "so"
type textarea "x"
type textarea "so i"
type textarea "x"
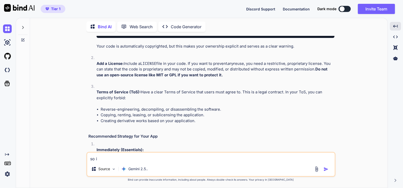
type textarea "so i"
type textarea "x"
type textarea "so i w"
type textarea "x"
type textarea "so i wa"
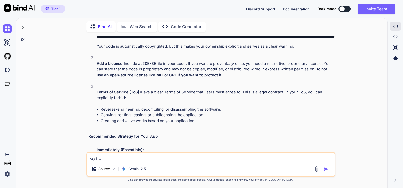
type textarea "x"
type textarea "so i wan"
type textarea "x"
type textarea "so i want"
type textarea "x"
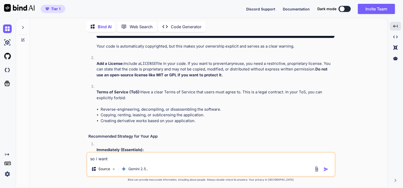
type textarea "so i want"
type textarea "x"
type textarea "so i want a"
type textarea "x"
type textarea "so i want ap"
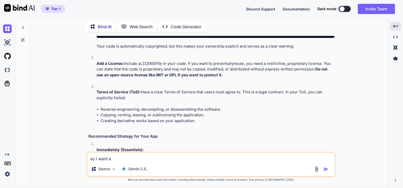
type textarea "x"
type textarea "so i want app"
type textarea "x"
type textarea "so i want app"
type textarea "x"
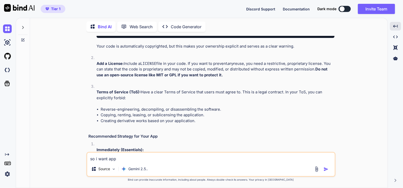
type textarea "so i want app w"
type textarea "x"
type textarea "so i want app wo"
type textarea "x"
type textarea "so i want app wor"
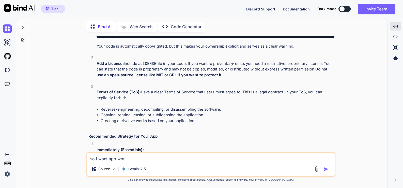
type textarea "x"
type textarea "so i want app work"
type textarea "x"
type textarea "so i want app work"
type textarea "x"
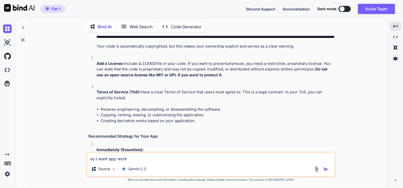
type textarea "so i want app work o"
type textarea "x"
type textarea "so i want app work on"
type textarea "x"
type textarea "so i want app work onl"
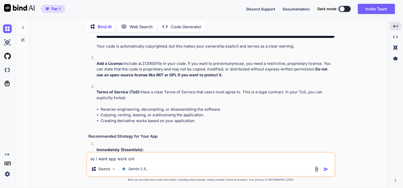
type textarea "x"
type textarea "so i want app work onli"
type textarea "x"
type textarea "so i want app work onlin"
type textarea "x"
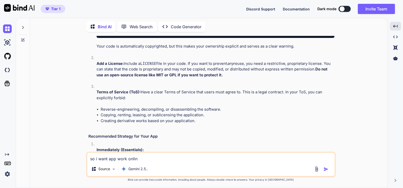
type textarea "so i want app work online"
type textarea "x"
type textarea "so i want app work online"
type textarea "x"
type textarea "so i want app work online ,"
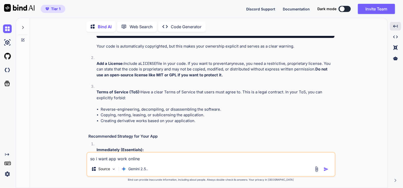
type textarea "x"
type textarea "so i want app work online ,"
type textarea "x"
type textarea "so i want app work online , b"
type textarea "x"
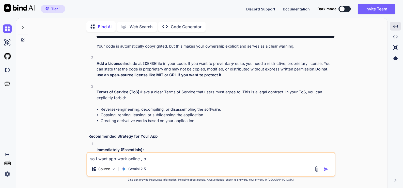
type textarea "so i want app work online , be"
type textarea "x"
type textarea "so i want app work online , bec"
type textarea "x"
type textarea "so i want app work online , beca"
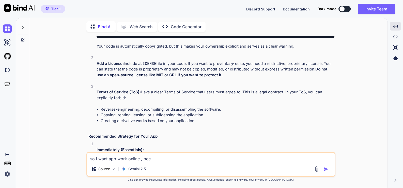
type textarea "x"
type textarea "so i want app work online , becau"
type textarea "x"
type textarea "so i want app work online , becaus"
type textarea "x"
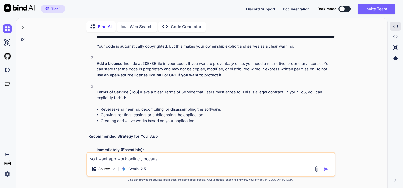
type textarea "so i want app work online , because"
type textarea "x"
type textarea "so i want app work online , because"
type textarea "x"
type textarea "so i want app work online , because i"
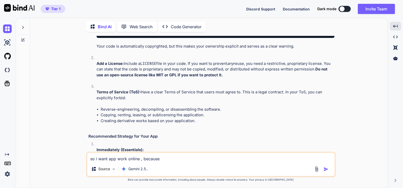
type textarea "x"
type textarea "so i want app work online , because i"
type textarea "x"
type textarea "so i want app work online , because i d"
type textarea "x"
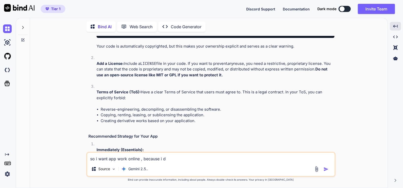
type textarea "so i want app work online , because i do"
type textarea "x"
type textarea "so i want app work online , because i do"
type textarea "x"
type textarea "so i want app work online , because i do n"
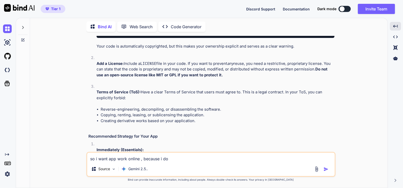
type textarea "x"
type textarea "so i want app work online , because i do no"
type textarea "x"
type textarea "so i want app work online , because i do not"
type textarea "x"
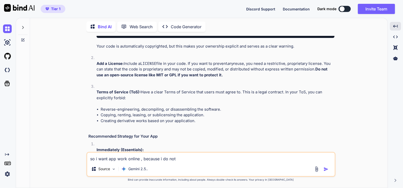
type textarea "so i want app work online , because i do not"
type textarea "x"
type textarea "so i want app work online , because i do not t"
type textarea "x"
type textarea "so i want app work online , because i do not ta"
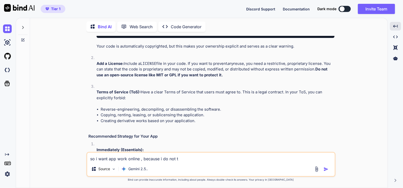
type textarea "x"
type textarea "so i want app work online , because i do not tae"
type textarea "x"
type textarea "so i want app work online , because i do not taek"
type textarea "x"
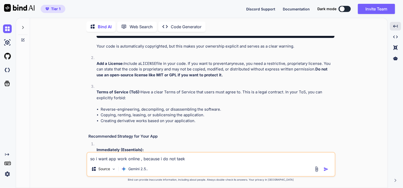
type textarea "so i want app work online , because i do not tae"
type textarea "x"
type textarea "so i want app work online , because i do not ta"
type textarea "x"
type textarea "so i want app work online , because i do not tak"
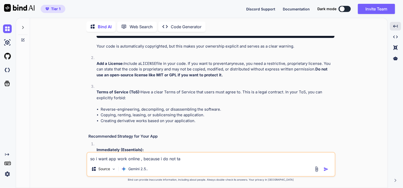
type textarea "x"
type textarea "so i want app work online , because i do not take"
type textarea "x"
type textarea "so i want app work online , because i do not take"
type textarea "x"
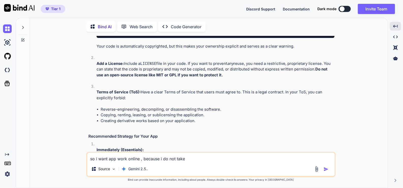
type textarea "so i want app work online , because i do not take t"
type textarea "x"
type textarea "so i want app work online , because i do not take th"
type textarea "x"
type textarea "so i want app work online , because i do not take thi"
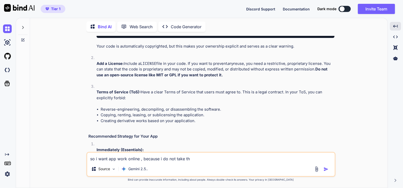
type textarea "x"
type textarea "so i want app work online , because i do not take this"
type textarea "x"
type textarea "so i want app work online , because i do not take this"
type textarea "x"
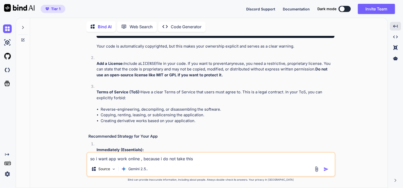
type textarea "so i want app work online , because i do not take this r"
type textarea "x"
type textarea "so i want app work online , because i do not take this ri"
type textarea "x"
type textarea "so i want app work online , because i do not take this ris"
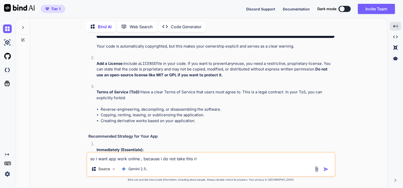
type textarea "x"
type textarea "so i want app work online , because i do not take this risk"
type textarea "x"
type textarea "so i want app work online , because i do not take this risk"
type textarea "x"
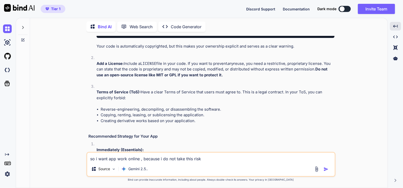
type textarea "so i want app work online , because i do not take this risk b"
type textarea "x"
type textarea "so i want app work online , because i do not take this risk bu"
type textarea "x"
type textarea "so i want app work online , because i do not take this risk but"
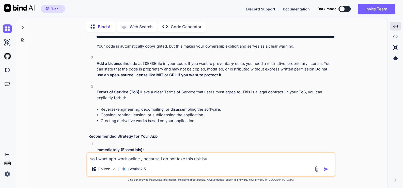
type textarea "x"
type textarea "so i want app work online , because i do not take this risk but"
type textarea "x"
type textarea "so i want app work online , because i do not take this risk but a"
type textarea "x"
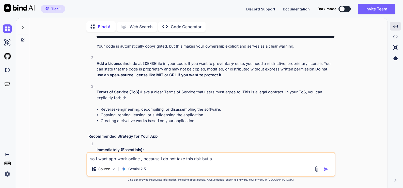
type textarea "so i want app work online , because i do not take this risk but al"
type textarea "x"
type textarea "so i want app work online , because i do not take this risk but all"
type textarea "x"
type textarea "so i want app work online , because i do not take this risk but all"
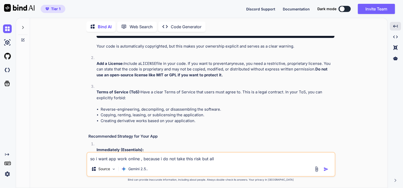
type textarea "x"
type textarea "so i want app work online , because i do not take this risk but all p"
type textarea "x"
type textarea "so i want app work online , because i do not take this risk but all pr"
type textarea "x"
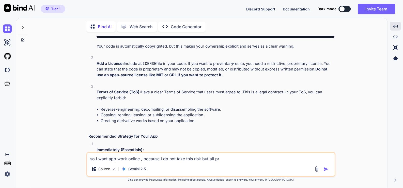
type textarea "so i want app work online , because i do not take this risk but all pro"
type textarea "x"
type textarea "so i want app work online , because i do not take this risk but all proc"
type textarea "x"
type textarea "so i want app work online , because i do not take this risk but all proce"
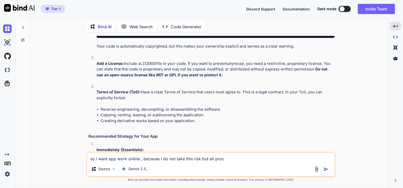
type textarea "x"
type textarea "so i want app work online , because i do not take this risk but all proces"
type textarea "x"
type textarea "so i want app work online , because i do not take this risk but all process"
type textarea "x"
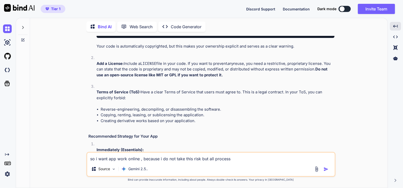
type textarea "so i want app work online , because i do not take this risk but all processi"
type textarea "x"
type textarea "so i want app work online , because i do not take this risk but all processin"
type textarea "x"
type textarea "so i want app work online , because i do not take this risk but all processing"
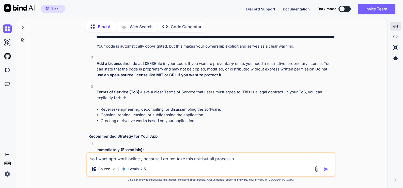
type textarea "x"
type textarea "so i want app work online , because i do not take this risk but all processing"
type textarea "x"
type textarea "so i want app work online , because i do not take this risk but all processing w"
type textarea "x"
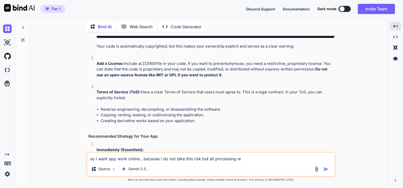
type textarea "so i want app work online , because i do not take this risk but all processing …"
type textarea "x"
type textarea "so i want app work online , because i do not take this risk but all processing …"
type textarea "x"
type textarea "so i want app work online , because i do not take this risk but all processing …"
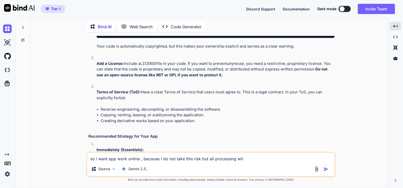
type textarea "x"
type textarea "so i want app work online , because i do not take this risk but all processing …"
type textarea "x"
type textarea "so i want app work online , because i do not take this risk but all processing …"
type textarea "x"
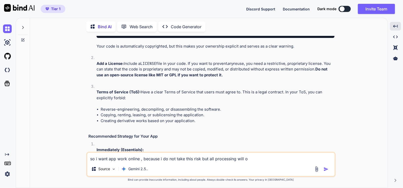
type textarea "so i want app work online , because i do not take this risk but all processing …"
type textarea "x"
type textarea "so i want app work online , because i do not take this risk but all processing …"
type textarea "x"
type textarea "so i want app work online , because i do not take this risk but all processing …"
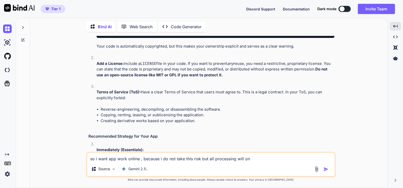
type textarea "x"
type textarea "so i want app work online , because i do not take this risk but all processing …"
type textarea "x"
type textarea "so i want app work online , because i do not take this risk but all processing …"
type textarea "x"
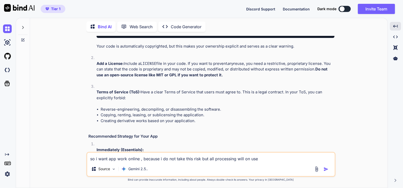
type textarea "so i want app work online , because i do not take this risk but all processing …"
type textarea "x"
type textarea "so i want app work online , because i do not take this risk but all processing …"
type textarea "x"
type textarea "so i want app work online , because i do not take this risk but all processing …"
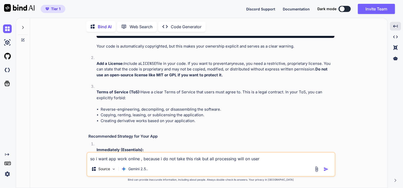
type textarea "x"
type textarea "so i want app work online , because i do not take this risk but all processing …"
type textarea "x"
type textarea "so i want app work online , because i do not take this risk but all processing …"
type textarea "x"
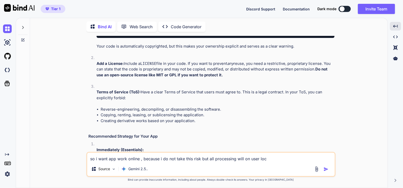
type textarea "so i want app work online , because i do not take this risk but all processing …"
click at [326, 170] on img "button" at bounding box center [325, 168] width 5 height 5
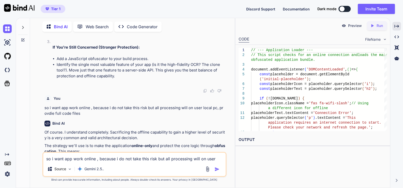
scroll to position [10216, 0]
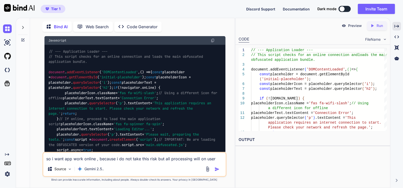
scroll to position [10470, 0]
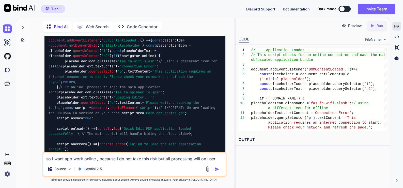
click at [395, 23] on div "Created with Pixso." at bounding box center [396, 26] width 9 height 9
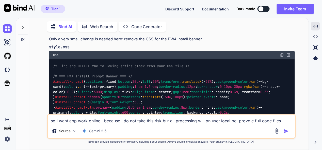
scroll to position [10113, 0]
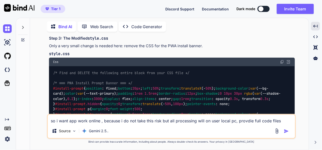
click at [282, 64] on img at bounding box center [282, 62] width 4 height 4
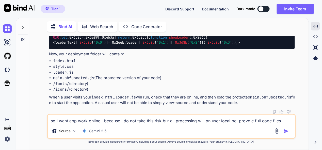
scroll to position [11144, 0]
